Goal: Transaction & Acquisition: Purchase product/service

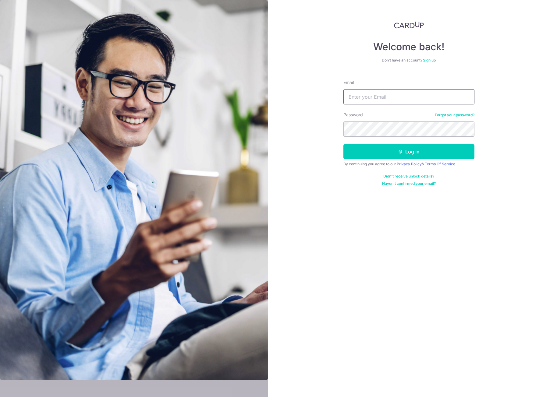
click at [429, 94] on input "Email" at bounding box center [408, 96] width 131 height 15
type input "[PERSON_NAME][EMAIL_ADDRESS][DOMAIN_NAME]"
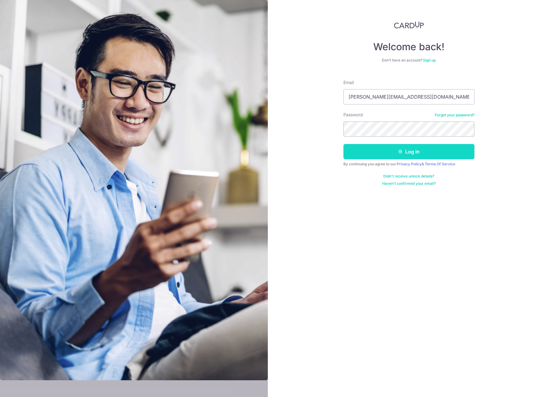
click at [389, 147] on button "Log in" at bounding box center [408, 151] width 131 height 15
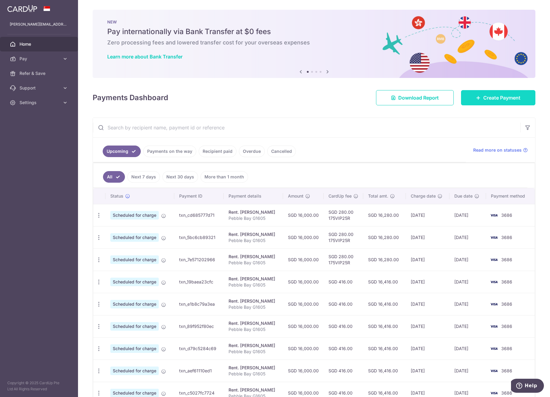
click at [492, 103] on link "Create Payment" at bounding box center [498, 97] width 74 height 15
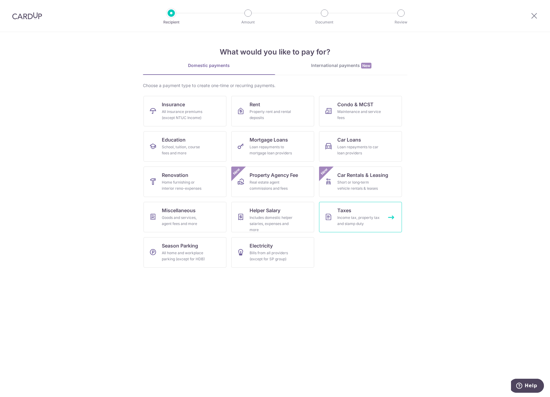
click at [336, 217] on link "Taxes Income tax, property tax and stamp duty" at bounding box center [360, 217] width 83 height 30
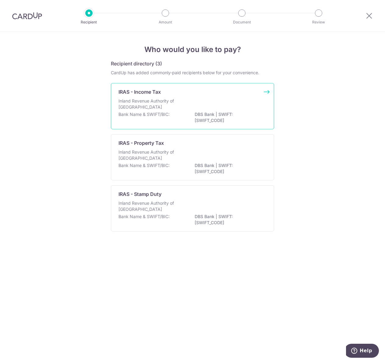
click at [155, 102] on p "Inland Revenue Authority of Singapore" at bounding box center [150, 104] width 65 height 12
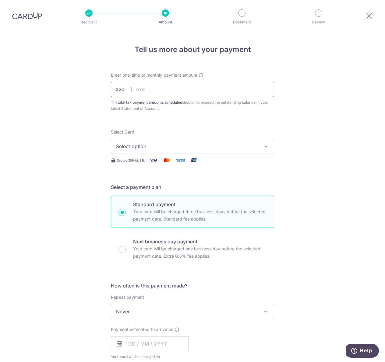
click at [178, 90] on input "text" at bounding box center [192, 89] width 163 height 15
type input "45,000.00"
click at [191, 150] on span "Select option" at bounding box center [187, 146] width 142 height 7
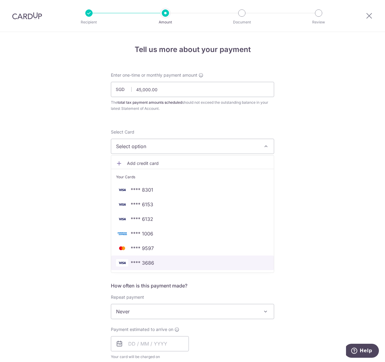
click at [153, 259] on link "**** 3686" at bounding box center [192, 263] width 163 height 15
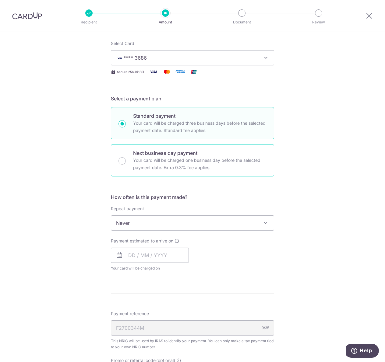
scroll to position [91, 0]
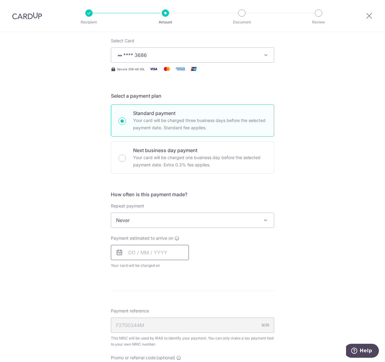
click at [138, 248] on input "text" at bounding box center [150, 252] width 78 height 15
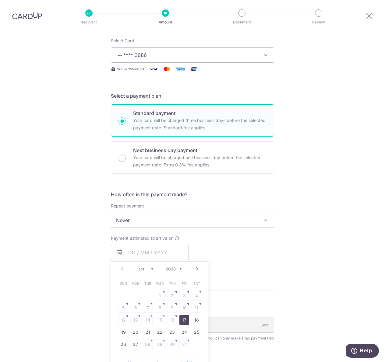
drag, startPoint x: 185, startPoint y: 321, endPoint x: 235, endPoint y: 268, distance: 73.2
click at [185, 321] on link "17" at bounding box center [184, 321] width 10 height 10
type input "[DATE]"
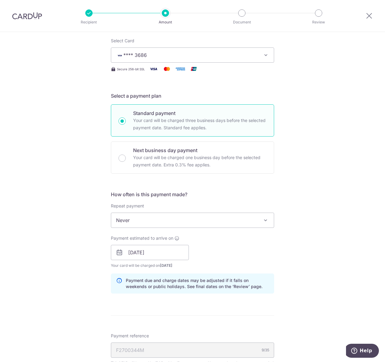
scroll to position [183, 0]
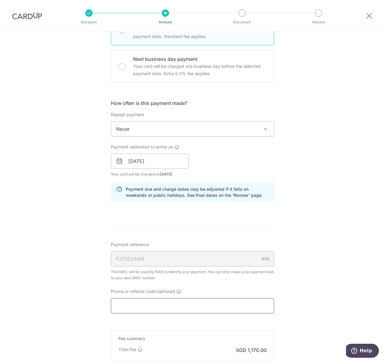
click at [171, 308] on input "Promo or referral code (optional)" at bounding box center [192, 305] width 163 height 15
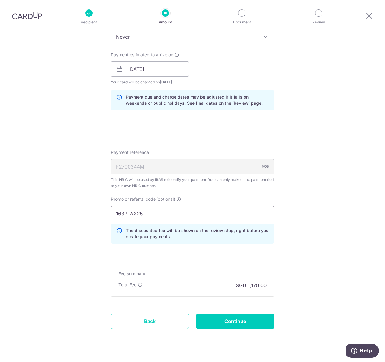
scroll to position [288, 0]
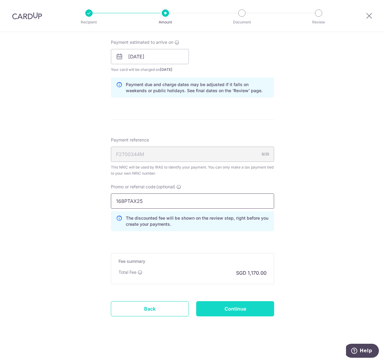
type input "168PTAX25"
click at [230, 309] on input "Continue" at bounding box center [235, 309] width 78 height 15
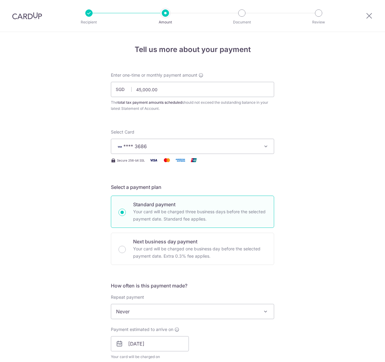
scroll to position [296, 0]
